Goal: Navigation & Orientation: Find specific page/section

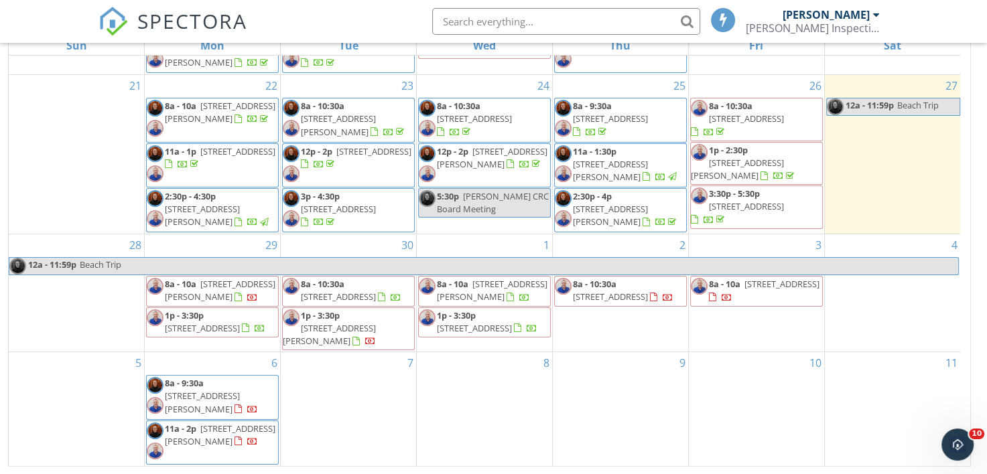
click at [316, 19] on div "SPECTORA [PERSON_NAME] Inspection Services, LLC Role: Inspector Dashboard New I…" at bounding box center [493, 21] width 789 height 43
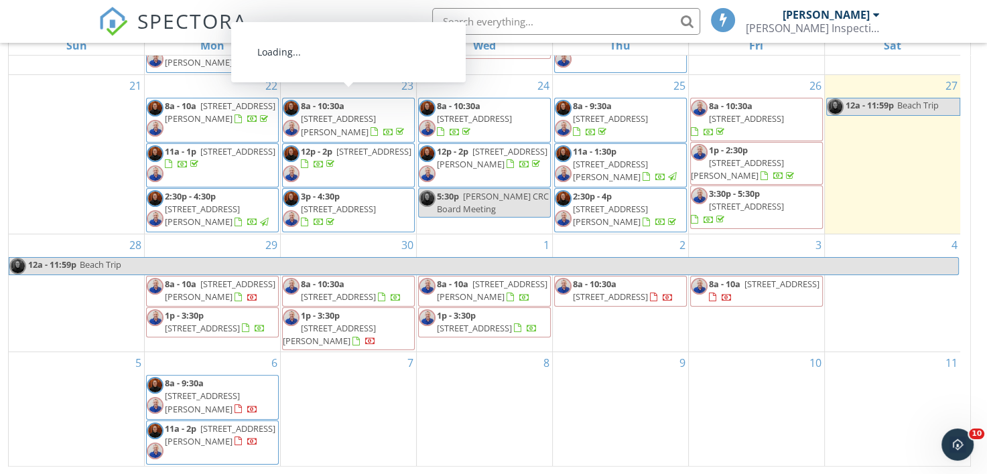
click at [323, 17] on div "SPECTORA [PERSON_NAME] Inspection Services, LLC Role: Inspector Dashboard New I…" at bounding box center [493, 21] width 789 height 43
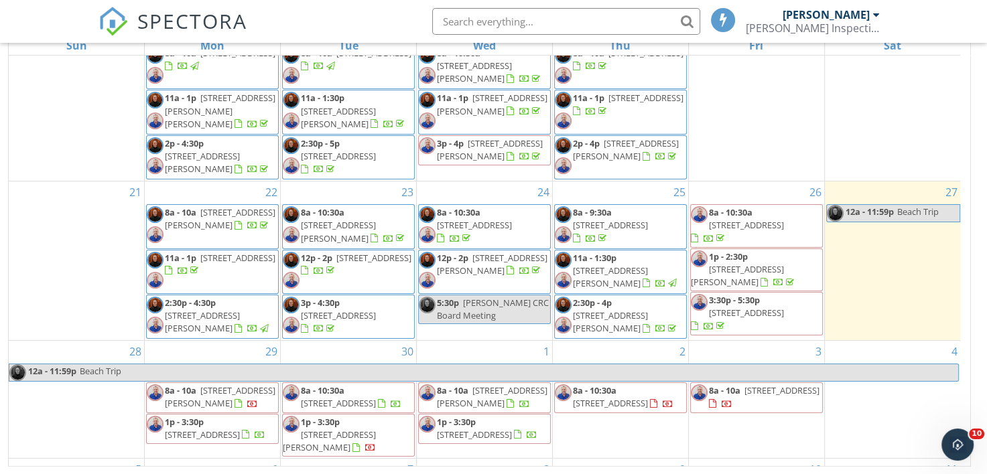
scroll to position [11, 0]
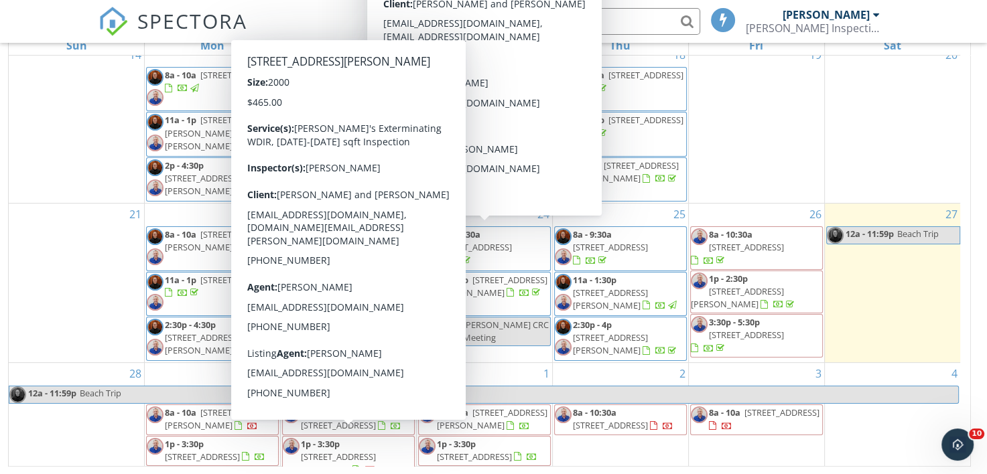
click at [353, 451] on span "[STREET_ADDRESS][PERSON_NAME]" at bounding box center [329, 463] width 93 height 25
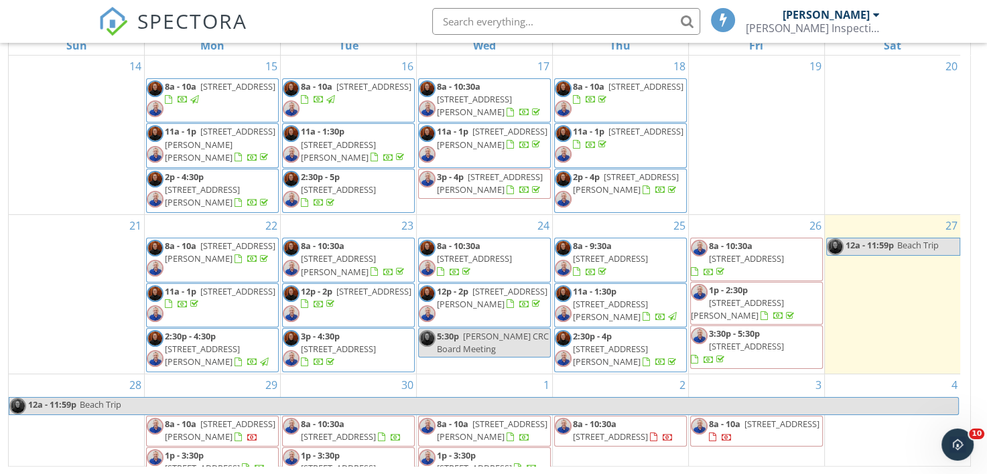
click at [370, 4] on div "SPECTORA [PERSON_NAME] Inspection Services, LLC Role: Inspector Dashboard New I…" at bounding box center [493, 21] width 789 height 43
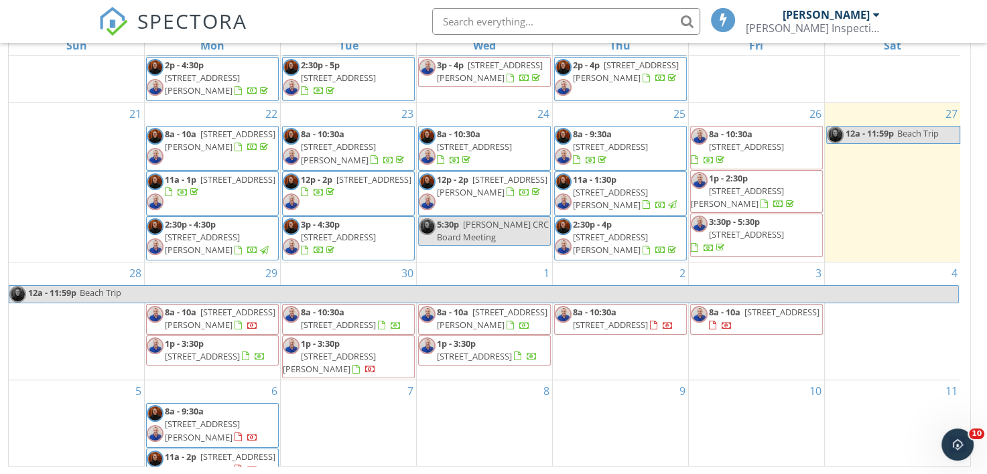
scroll to position [145, 0]
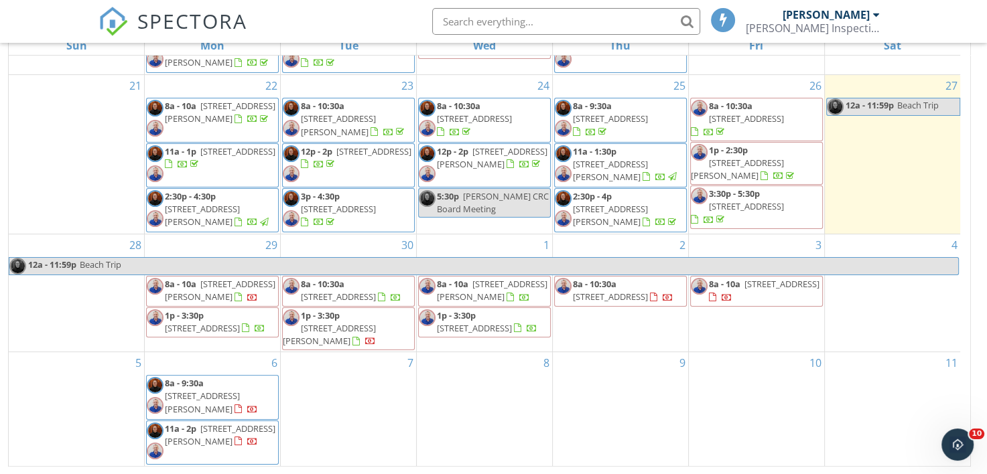
click at [351, 20] on div "SPECTORA [PERSON_NAME] Inspection Services, LLC Role: Inspector Dashboard New I…" at bounding box center [493, 21] width 789 height 43
click at [360, 29] on div "SPECTORA [PERSON_NAME] Inspection Services, LLC Role: Inspector Dashboard New I…" at bounding box center [493, 21] width 789 height 43
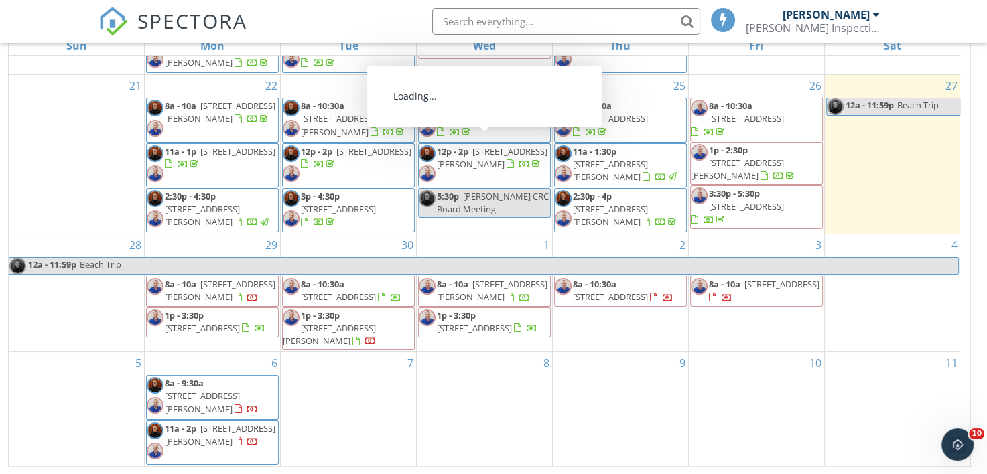
click at [377, 27] on div "SPECTORA [PERSON_NAME] Inspection Services, LLC Role: Inspector Dashboard New I…" at bounding box center [493, 21] width 789 height 43
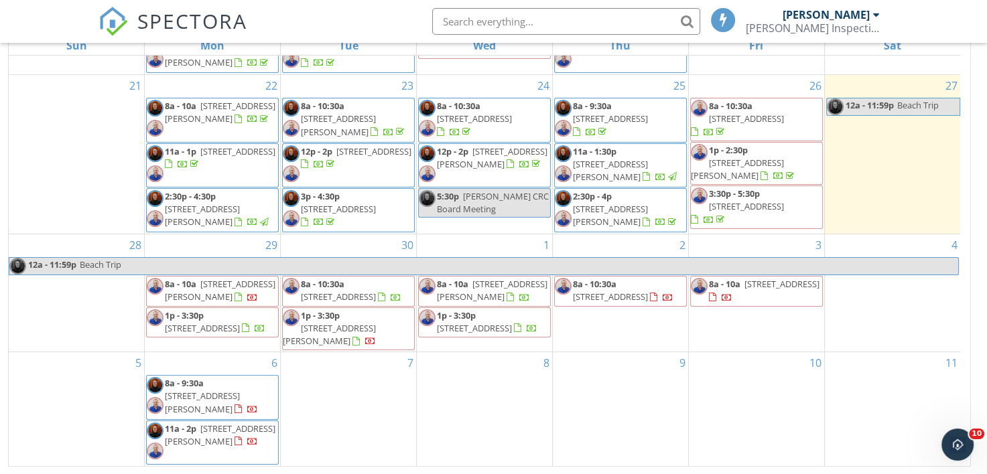
click at [351, 22] on div "SPECTORA [PERSON_NAME] Inspection Services, LLC Role: Inspector Dashboard New I…" at bounding box center [493, 21] width 789 height 43
